Goal: Information Seeking & Learning: Learn about a topic

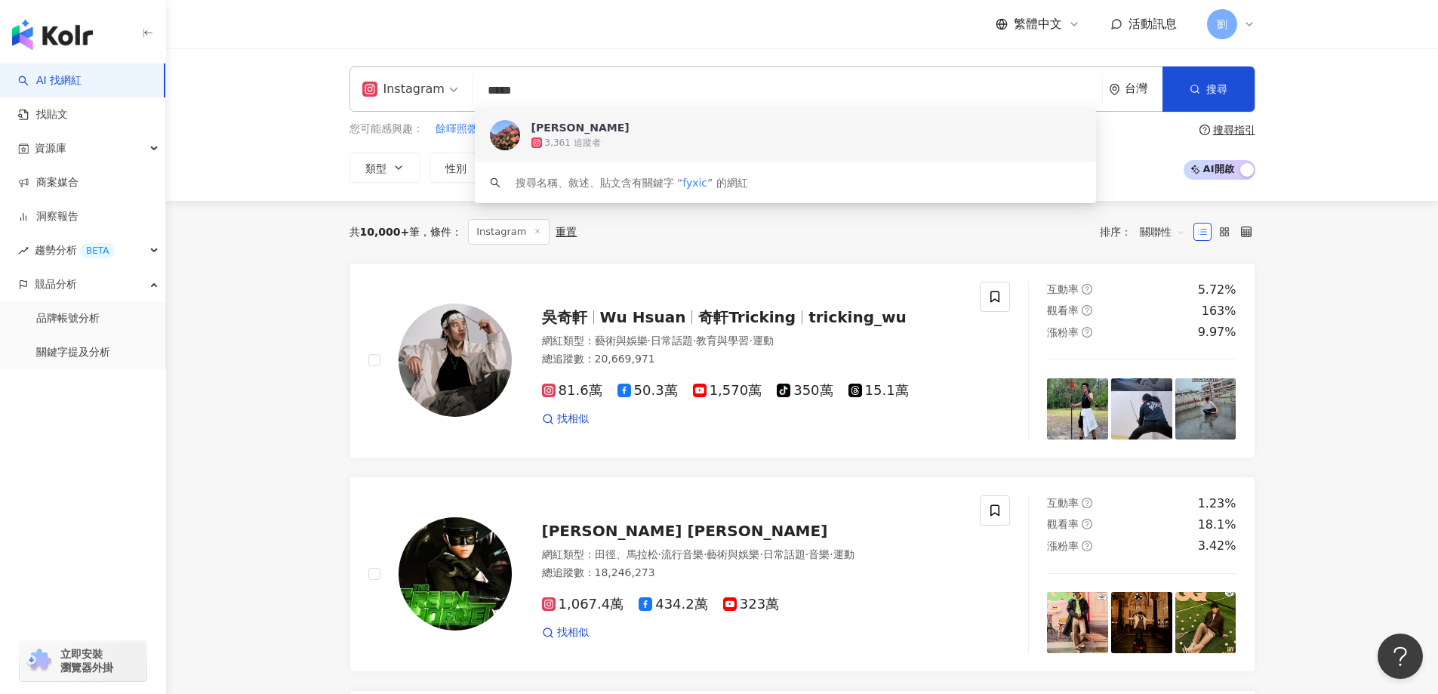
click at [624, 119] on div "韓涵涵 3,361 追蹤者" at bounding box center [785, 135] width 621 height 54
